Goal: Navigation & Orientation: Find specific page/section

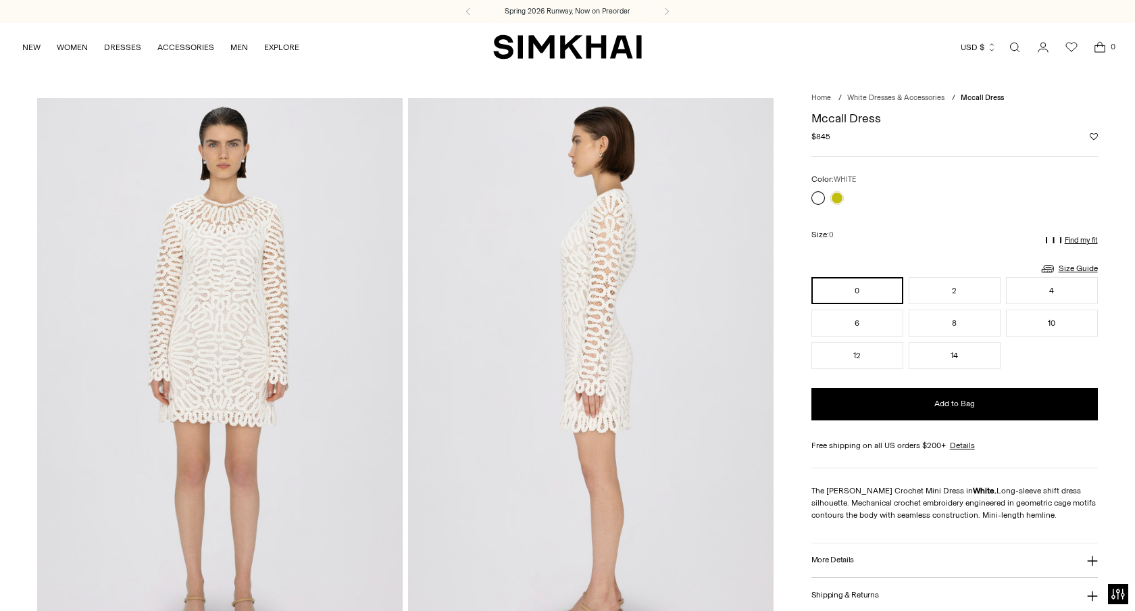
scroll to position [434, 0]
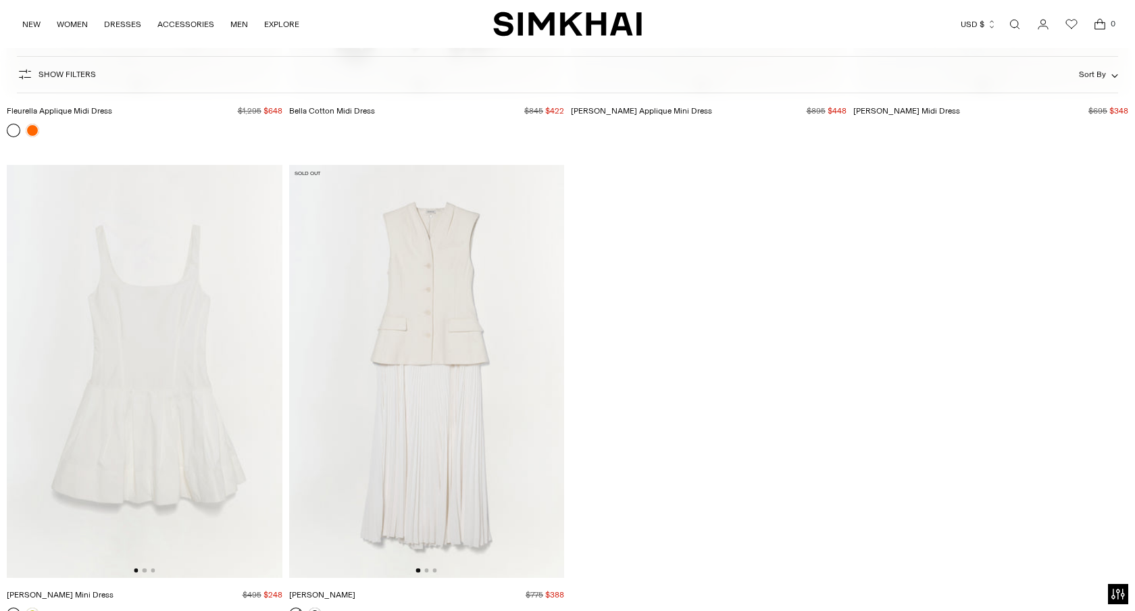
scroll to position [8535, 0]
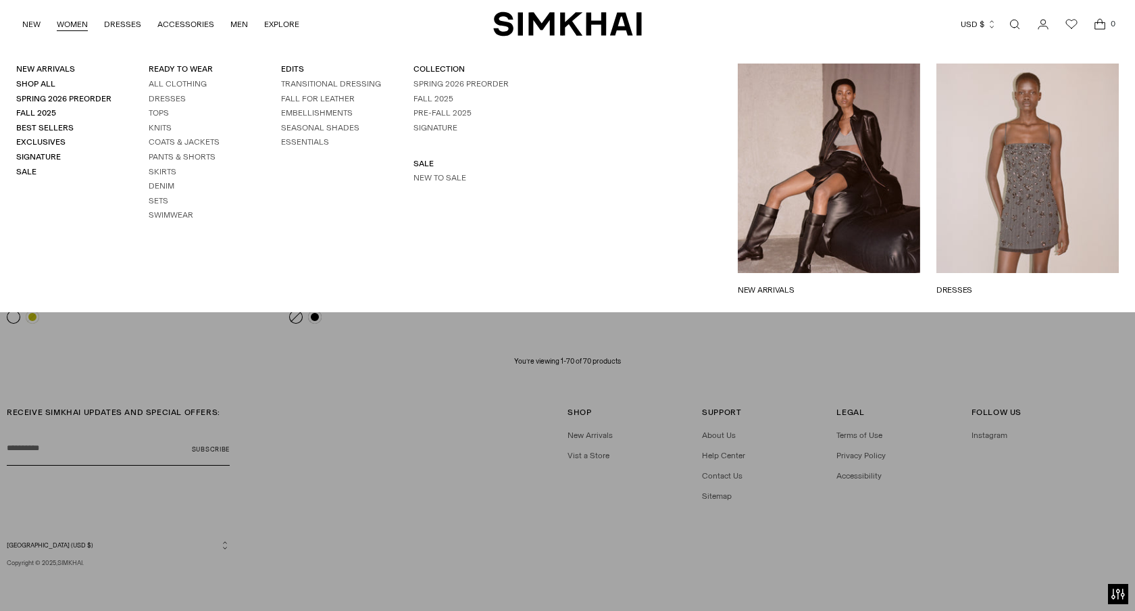
click at [80, 23] on link "WOMEN" at bounding box center [72, 24] width 31 height 30
